Goal: Manage account settings

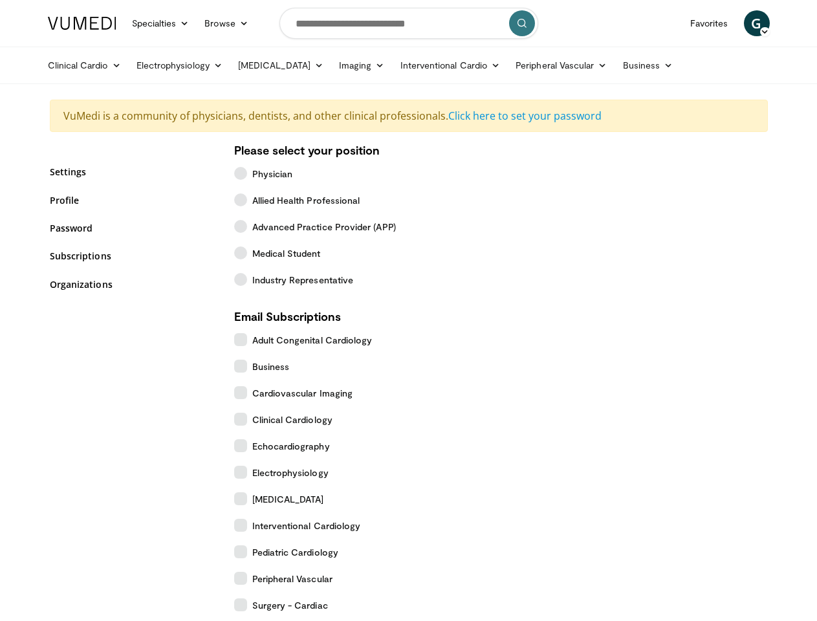
click at [129, 23] on link "Specialties" at bounding box center [160, 23] width 73 height 26
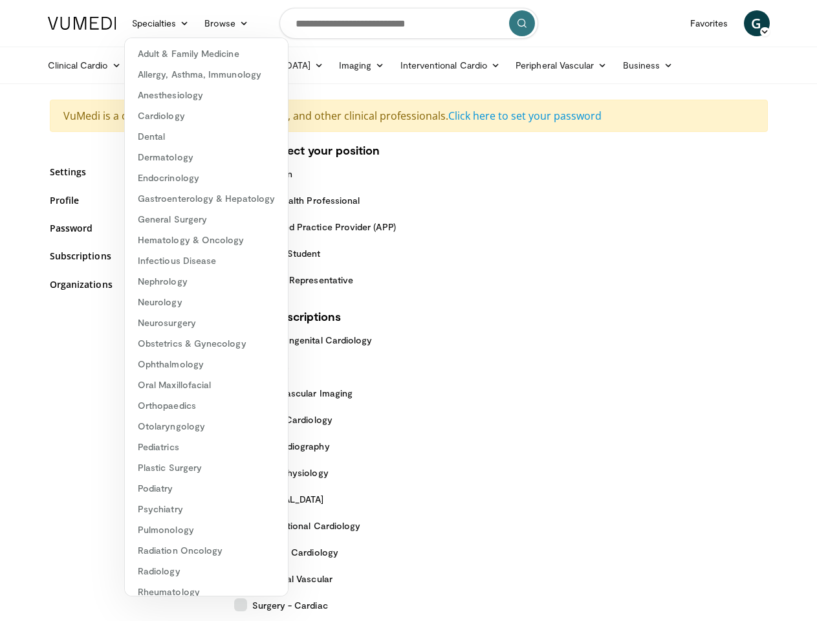
click at [197, 23] on link "Browse" at bounding box center [226, 23] width 59 height 26
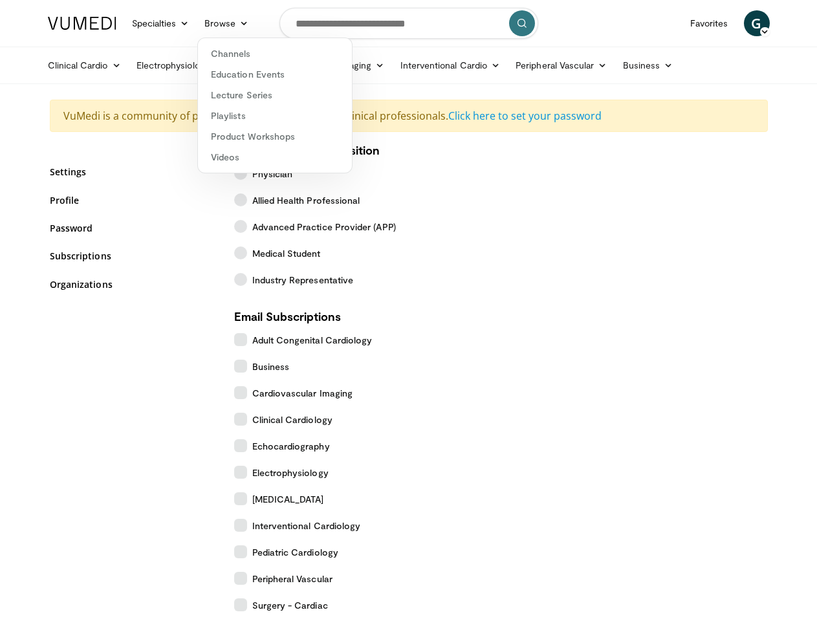
click at [770, 23] on span "G" at bounding box center [757, 23] width 26 height 26
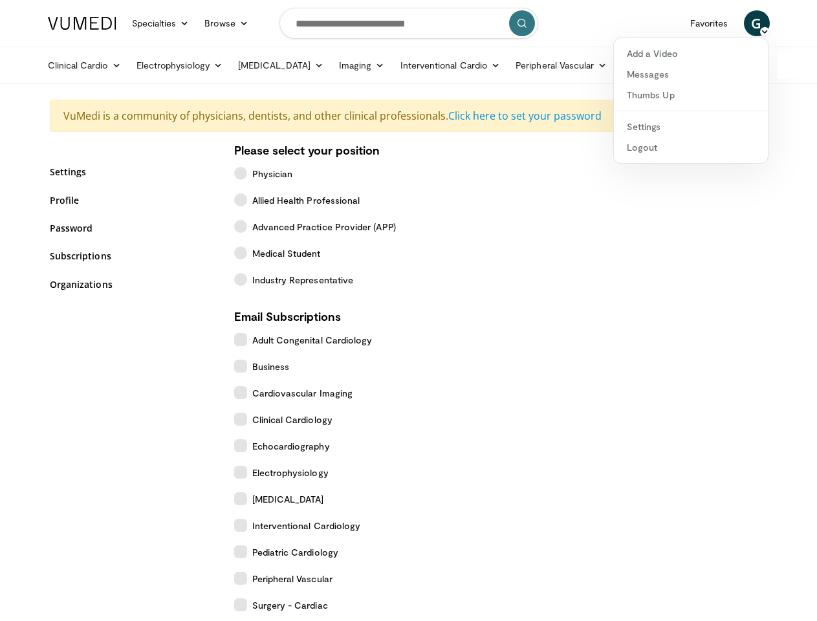
click at [52, 65] on link "Clinical Cardio" at bounding box center [84, 65] width 89 height 26
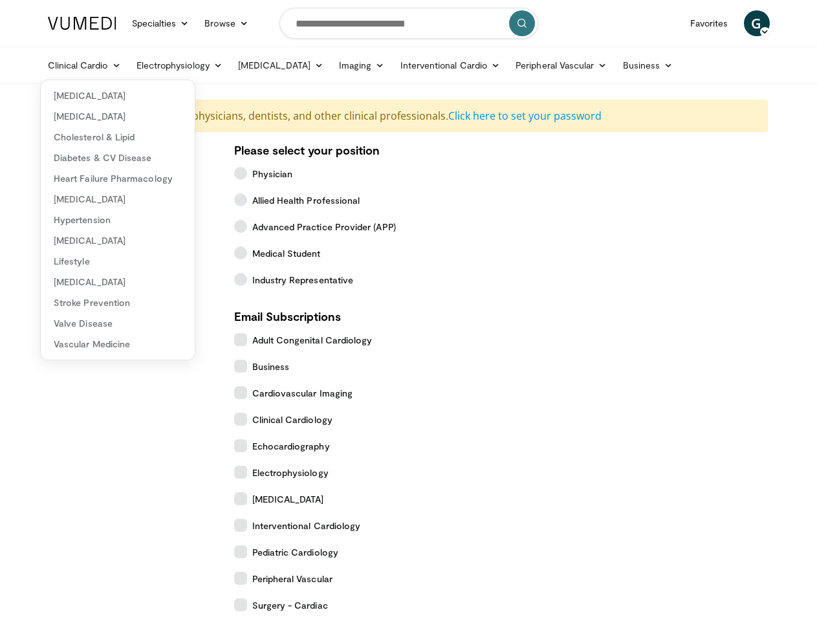
click at [147, 65] on link "Electrophysiology" at bounding box center [180, 65] width 102 height 26
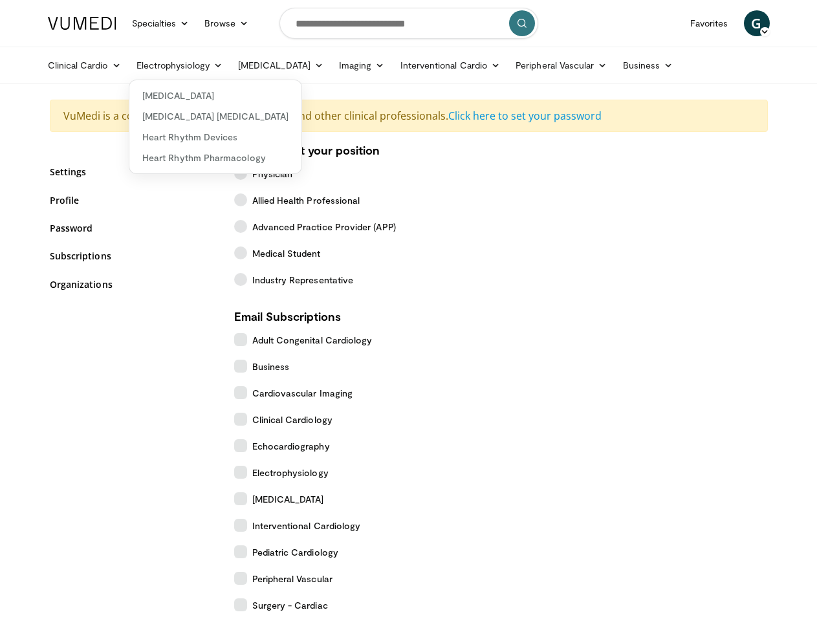
click at [239, 65] on link "[MEDICAL_DATA]" at bounding box center [280, 65] width 101 height 26
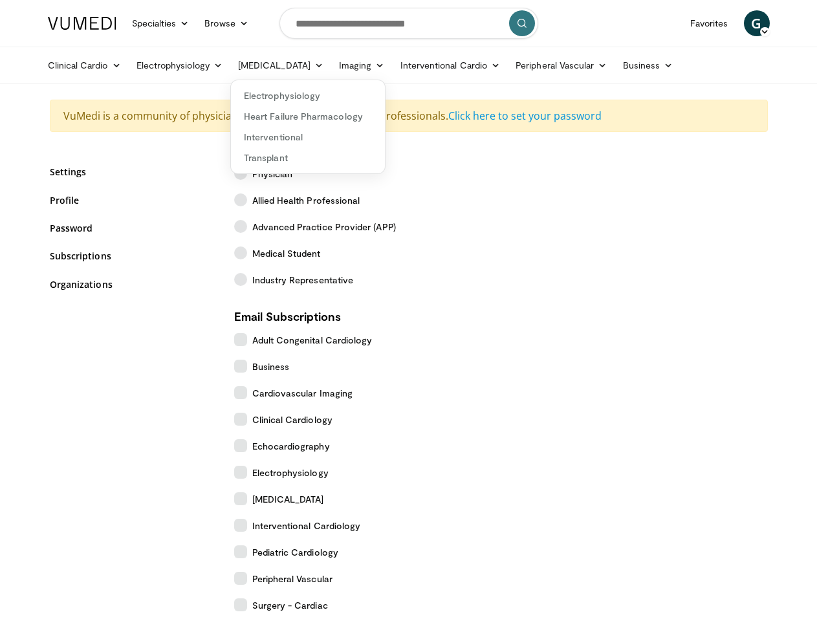
click at [331, 65] on link "Imaging" at bounding box center [361, 65] width 61 height 26
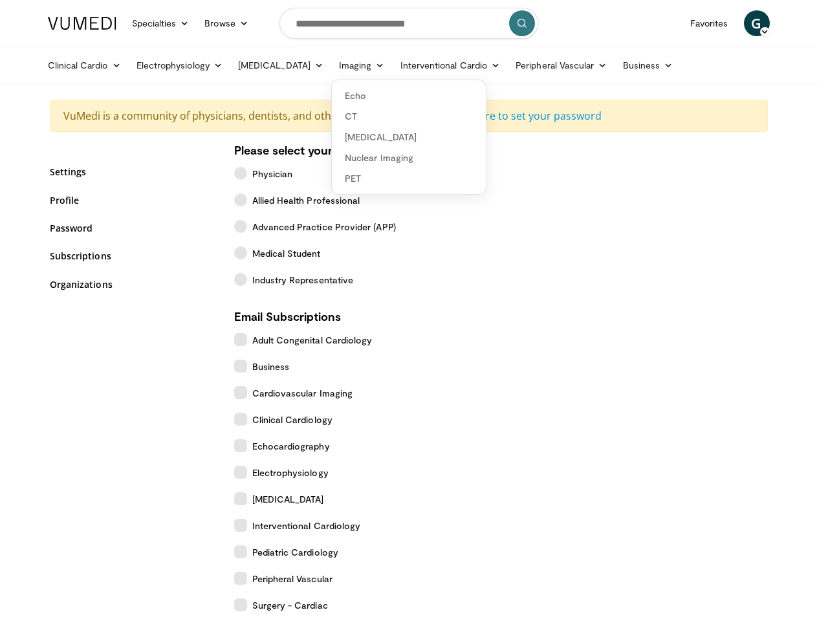
click at [397, 65] on link "Interventional Cardio" at bounding box center [451, 65] width 116 height 26
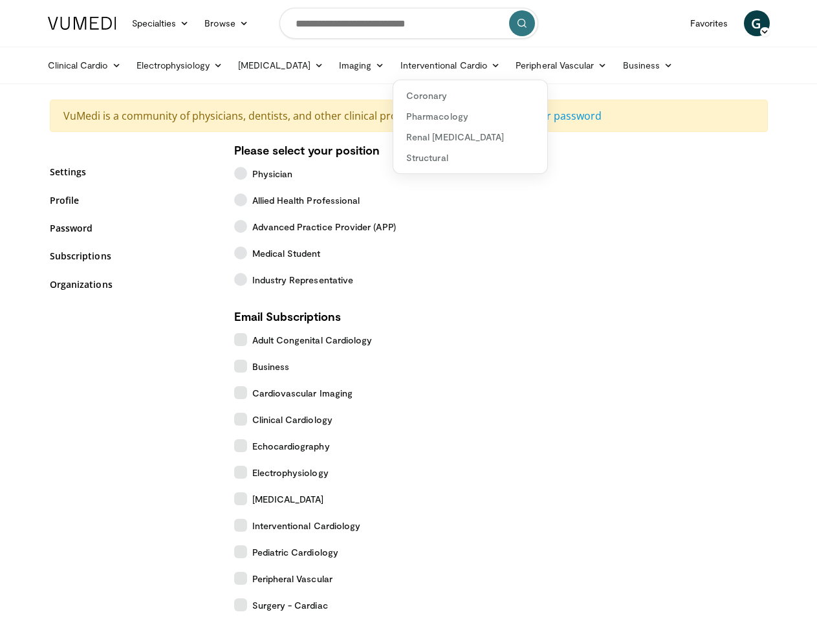
click at [509, 65] on link "Peripheral Vascular" at bounding box center [561, 65] width 107 height 26
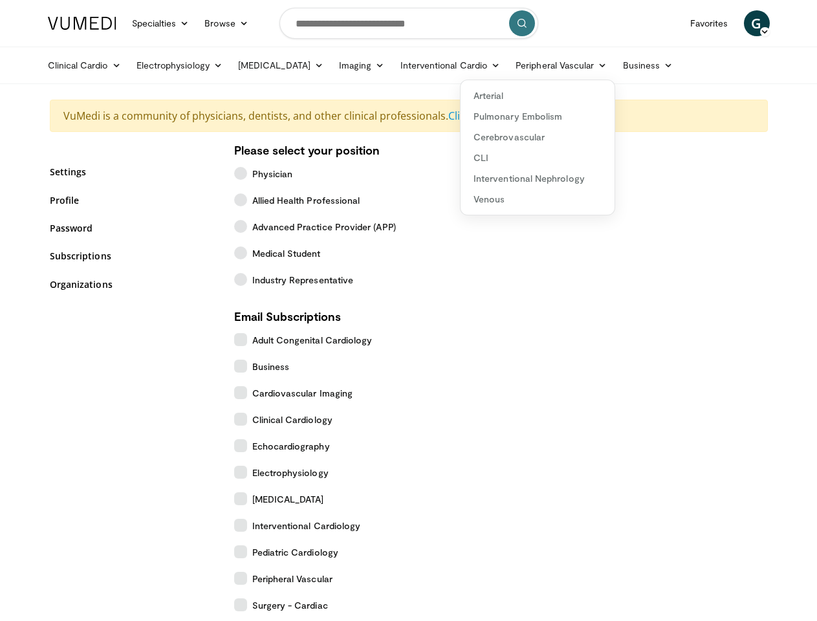
click at [615, 65] on link "Business" at bounding box center [648, 65] width 66 height 26
